Goal: Task Accomplishment & Management: Complete application form

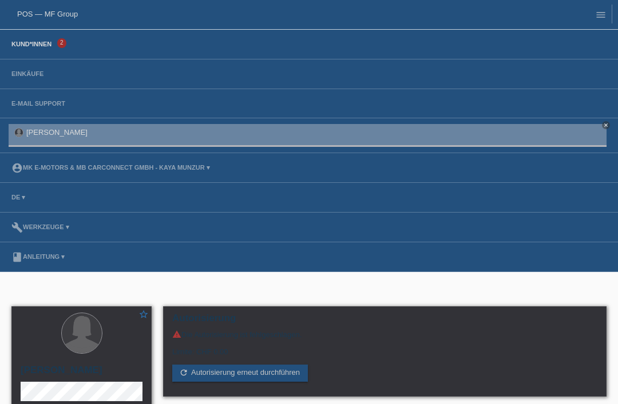
click at [42, 42] on link "Kund*innen" at bounding box center [31, 44] width 51 height 7
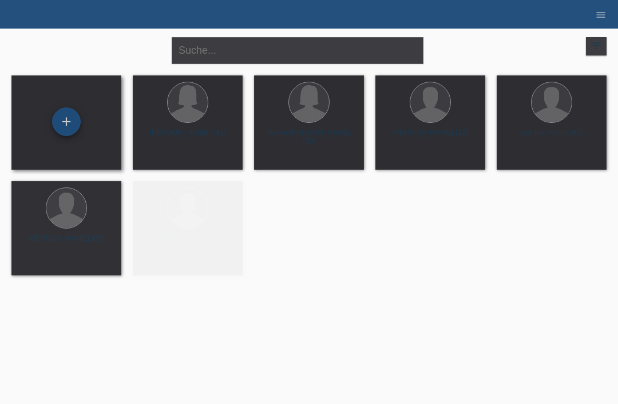
click at [68, 120] on div "+" at bounding box center [66, 121] width 27 height 19
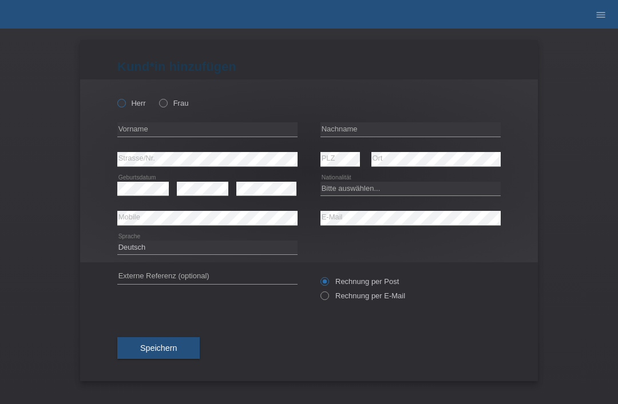
click at [116, 97] on icon at bounding box center [116, 97] width 0 height 0
click at [122, 100] on input "Herr" at bounding box center [120, 102] width 7 height 7
radio input "true"
click at [350, 136] on input "text" at bounding box center [410, 129] width 180 height 14
type input "Albu"
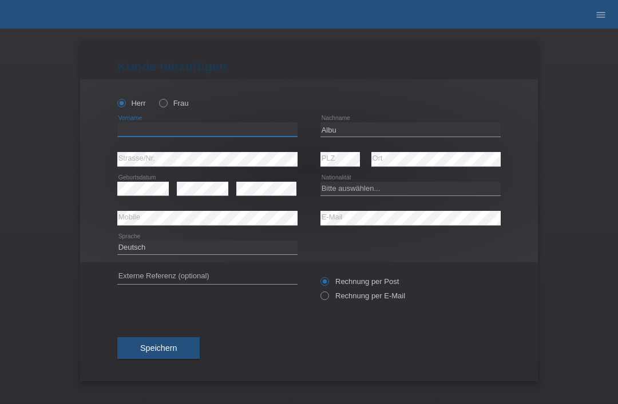
click at [229, 136] on input "text" at bounding box center [207, 129] width 180 height 14
type input "adran constantin"
click at [364, 189] on select "Bitte auswählen... Schweiz Deutschland Liechtenstein Österreich ------------ Af…" at bounding box center [410, 189] width 180 height 14
select select "RO"
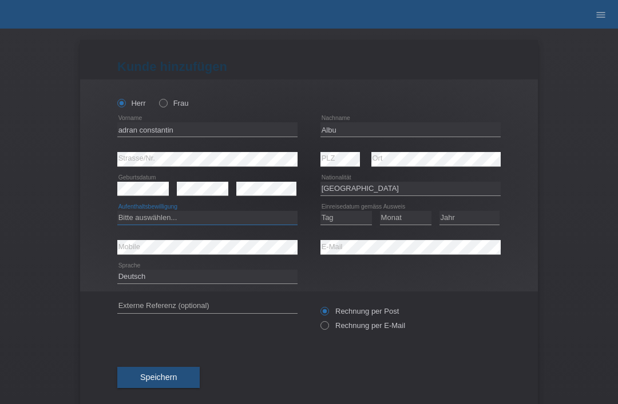
click at [247, 217] on select "Bitte auswählen... C B B - Flüchtlingsstatus Andere" at bounding box center [207, 218] width 180 height 14
select select "B"
click at [352, 220] on select "Tag 01 02 03 04 05 06 07 08 09 10 11" at bounding box center [345, 218] width 51 height 14
select select "05"
click at [411, 222] on select "Monat 01 02 03 04 05 06 07 08 09 10 11" at bounding box center [405, 218] width 51 height 14
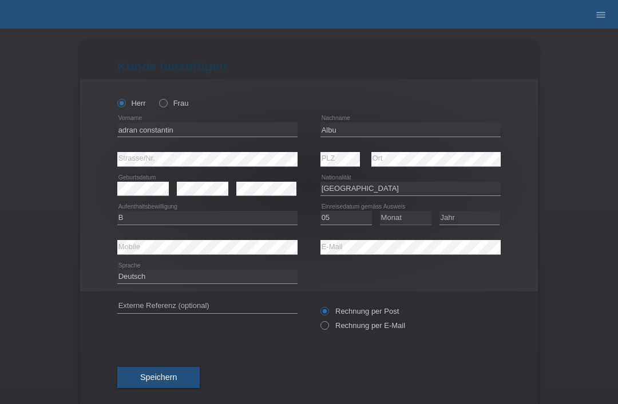
select select "04"
click at [483, 221] on select "Jahr 2025 2024 2023 2022 2021 2020 2019 2018 2017 2016 2015 2014 2013 2012 2011…" at bounding box center [469, 218] width 60 height 14
select select "2021"
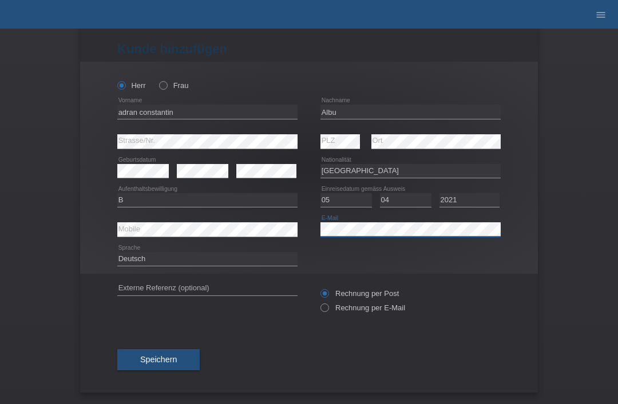
scroll to position [22, 0]
click at [144, 354] on button "Speichern" at bounding box center [158, 361] width 82 height 22
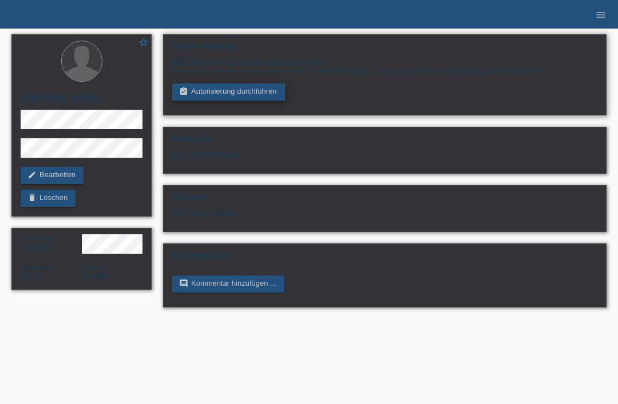
click at [182, 93] on icon "assignment_turned_in" at bounding box center [183, 91] width 9 height 9
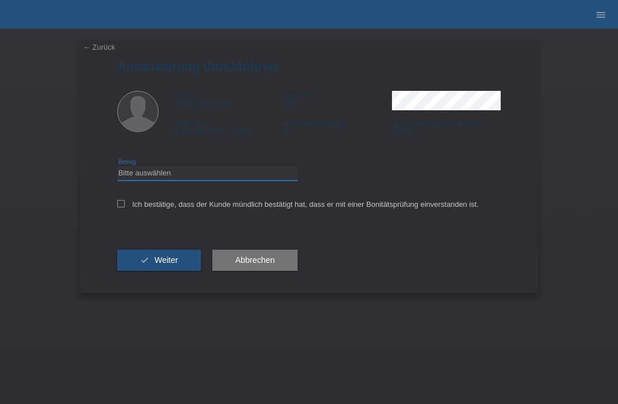
click at [128, 178] on select "Bitte auswählen CHF 1.00 - CHF 499.00 CHF 500.00 - CHF 1'999.00 CHF 2'000.00 - …" at bounding box center [207, 173] width 180 height 14
select select "3"
click at [113, 208] on div "← Zurück Autorisierung durchführen Vorname adran [PERSON_NAME] Nachname Albu Na…" at bounding box center [309, 166] width 458 height 253
click at [119, 207] on icon at bounding box center [120, 203] width 7 height 7
click at [119, 207] on input "Ich bestätige, dass der Kunde mündlich bestätigt hat, dass er mit einer Bonität…" at bounding box center [120, 203] width 7 height 7
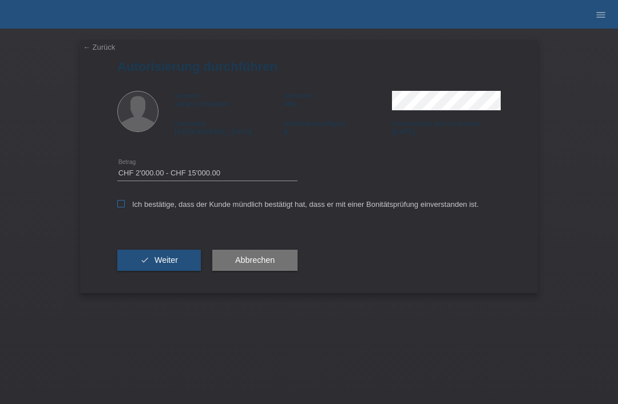
checkbox input "true"
click at [140, 266] on button "check Weiter" at bounding box center [159, 261] width 84 height 22
